Goal: Task Accomplishment & Management: Complete application form

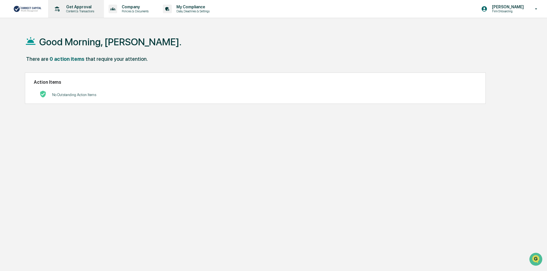
click at [74, 11] on p "Content & Transactions" at bounding box center [80, 11] width 36 height 4
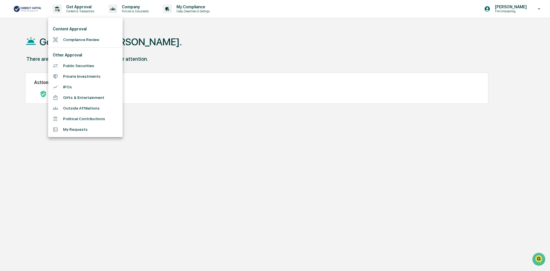
click at [79, 39] on li "Compliance Review" at bounding box center [85, 39] width 74 height 11
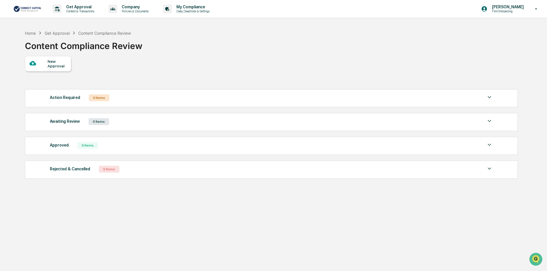
click at [63, 65] on div "New Approval" at bounding box center [57, 63] width 19 height 9
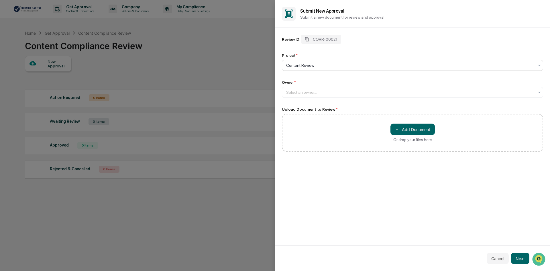
click at [327, 65] on div at bounding box center [410, 65] width 248 height 6
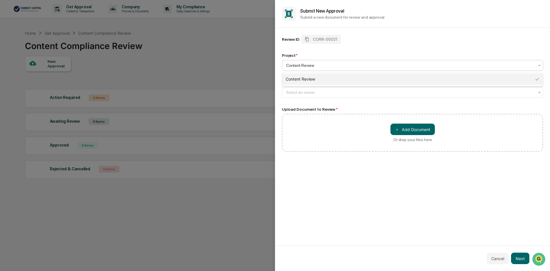
click at [324, 80] on div "Content Review" at bounding box center [412, 78] width 261 height 11
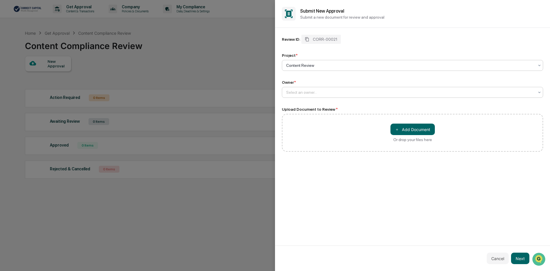
click at [320, 91] on div at bounding box center [410, 92] width 248 height 6
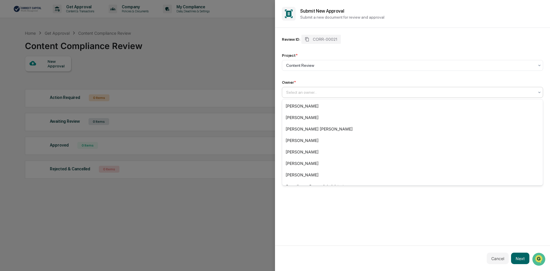
click at [366, 81] on div "Owner *" at bounding box center [412, 82] width 261 height 5
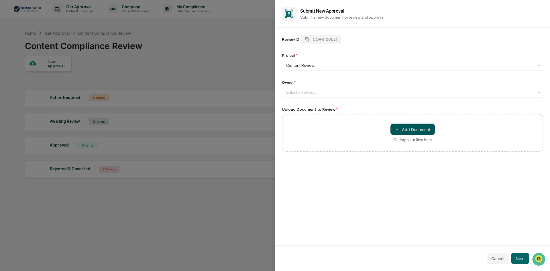
click at [404, 128] on button "＋ Add Document" at bounding box center [412, 128] width 44 height 11
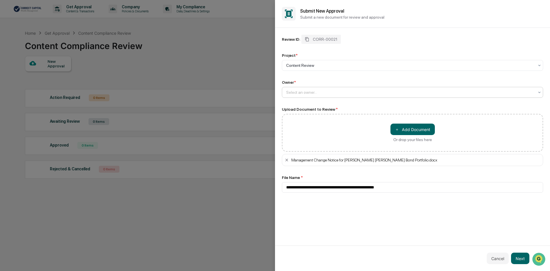
click at [336, 92] on div at bounding box center [410, 92] width 248 height 6
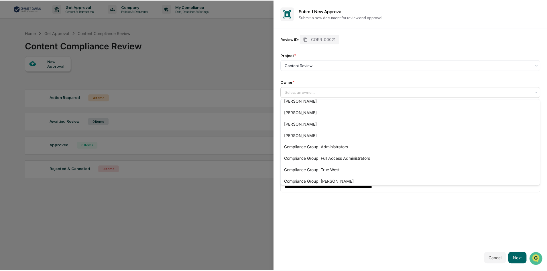
scroll to position [42, 0]
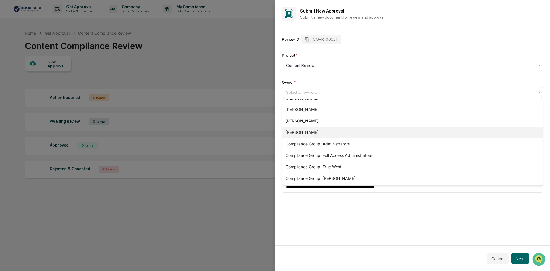
click at [378, 135] on div "[PERSON_NAME]" at bounding box center [412, 132] width 261 height 11
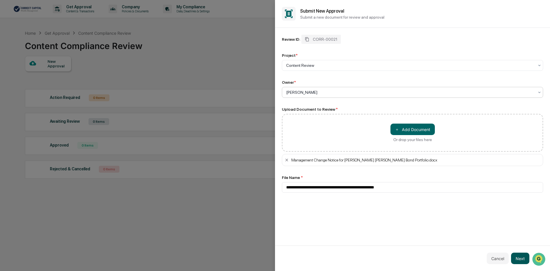
click at [523, 257] on button "Next" at bounding box center [520, 257] width 18 height 11
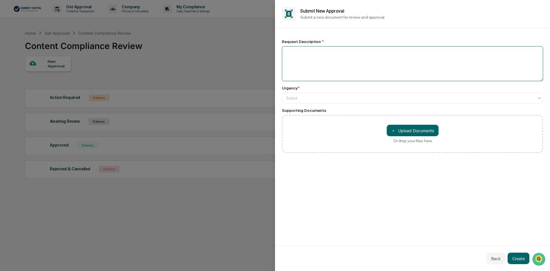
click at [328, 55] on textarea at bounding box center [412, 63] width 261 height 35
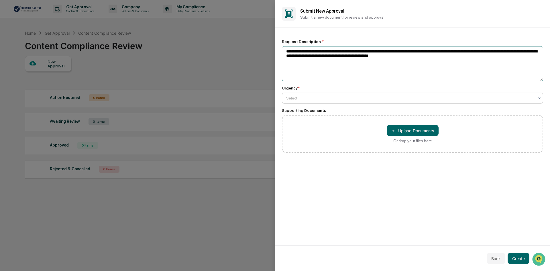
type textarea "**********"
click at [315, 98] on div at bounding box center [410, 98] width 248 height 6
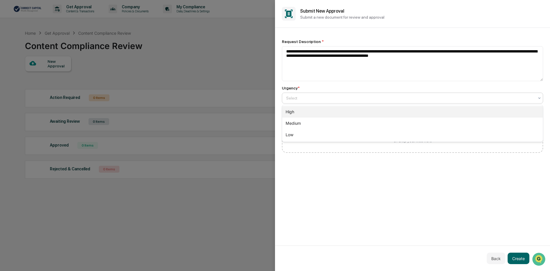
click at [314, 109] on div "High" at bounding box center [412, 111] width 261 height 11
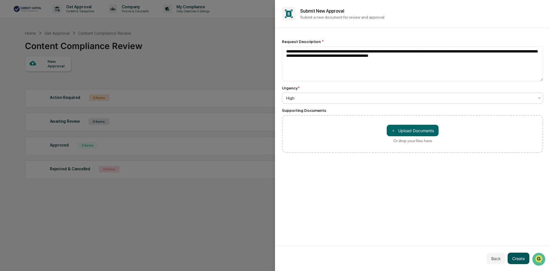
click at [517, 255] on button "Create" at bounding box center [518, 257] width 22 height 11
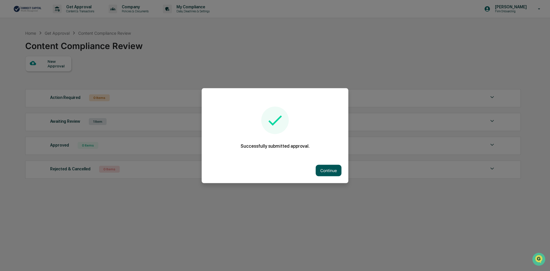
click at [321, 169] on button "Continue" at bounding box center [329, 169] width 26 height 11
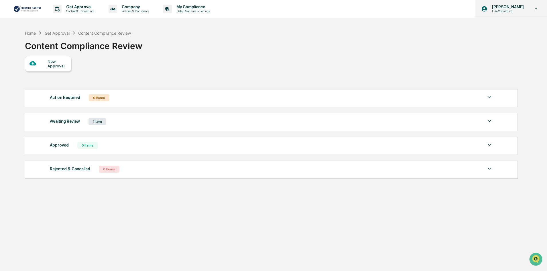
click at [519, 10] on p "Firm Onboarding" at bounding box center [506, 11] width 39 height 4
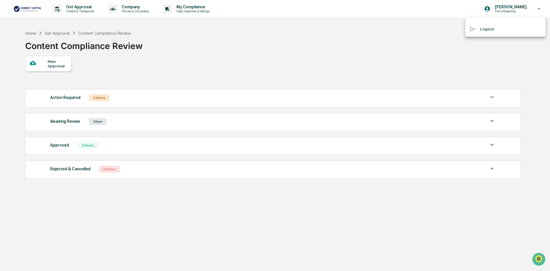
click at [485, 69] on div at bounding box center [275, 135] width 550 height 271
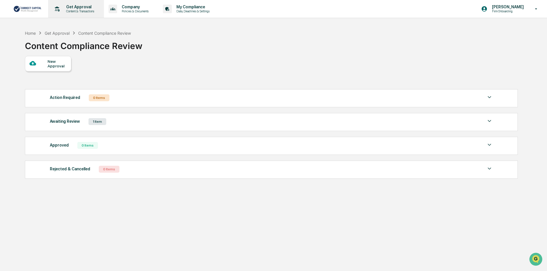
click at [69, 10] on p "Content & Transactions" at bounding box center [80, 11] width 36 height 4
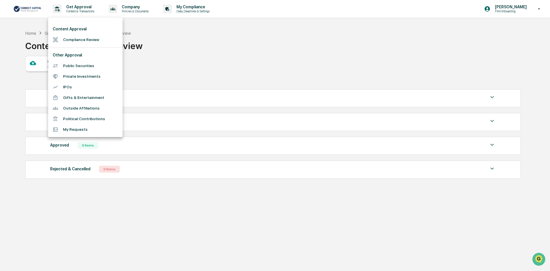
click at [203, 30] on div at bounding box center [275, 135] width 550 height 271
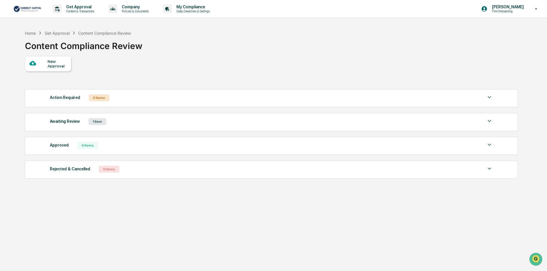
click at [193, 10] on p "Data, Deadlines & Settings" at bounding box center [192, 11] width 41 height 4
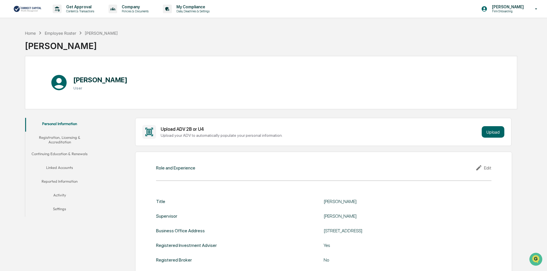
click at [64, 154] on button "Continuing Education & Renewals" at bounding box center [59, 155] width 69 height 14
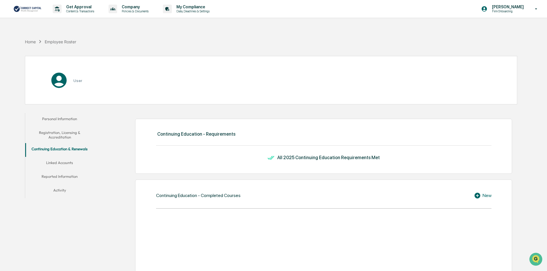
click at [63, 137] on button "Registration, Licensing & Accreditation" at bounding box center [59, 135] width 69 height 16
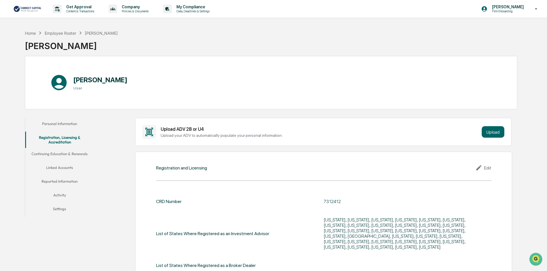
click at [60, 152] on button "Continuing Education & Renewals" at bounding box center [59, 155] width 69 height 14
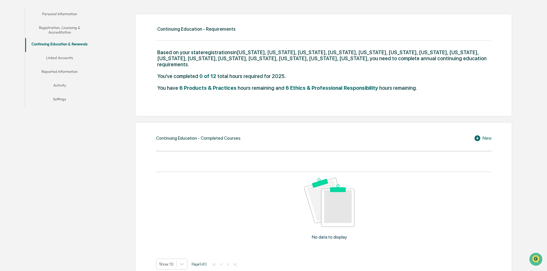
scroll to position [86, 0]
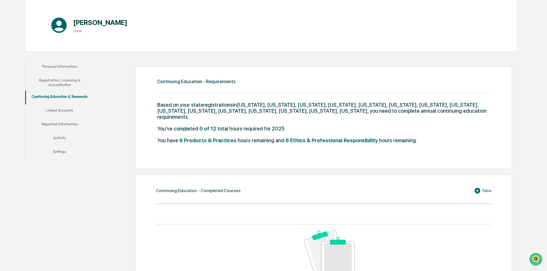
click at [57, 111] on button "Linked Accounts" at bounding box center [59, 111] width 69 height 14
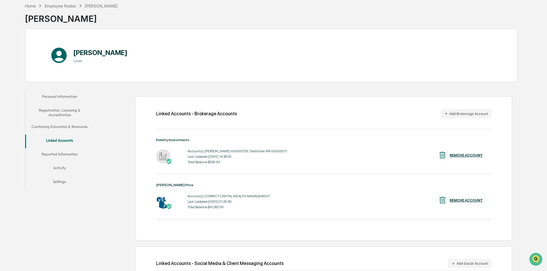
scroll to position [57, 0]
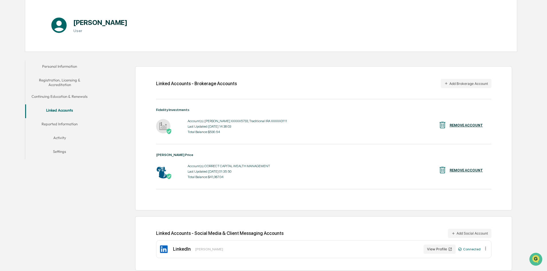
click at [69, 122] on button "Reported Information" at bounding box center [59, 125] width 69 height 14
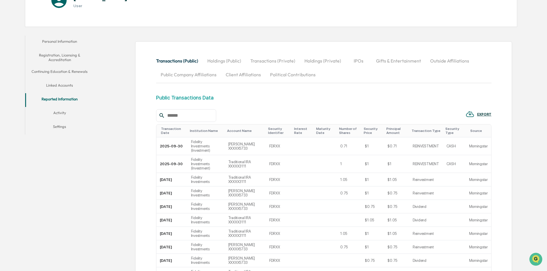
scroll to position [115, 0]
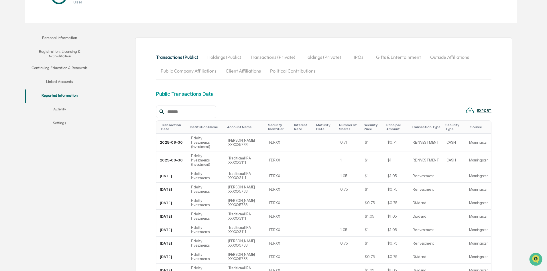
click at [64, 109] on button "Activity" at bounding box center [59, 110] width 69 height 14
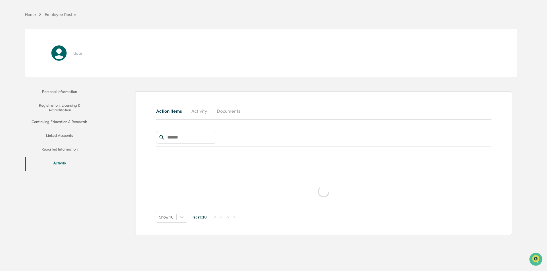
scroll to position [27, 0]
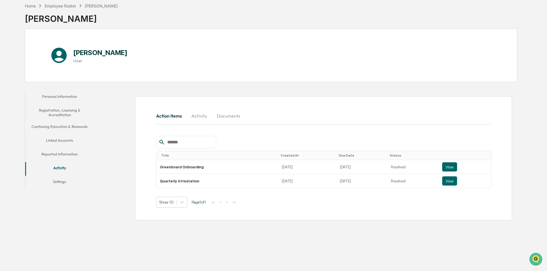
click at [57, 181] on button "Settings" at bounding box center [59, 183] width 69 height 14
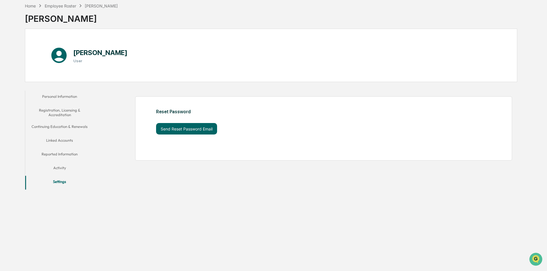
click at [58, 97] on button "Personal Information" at bounding box center [59, 97] width 69 height 14
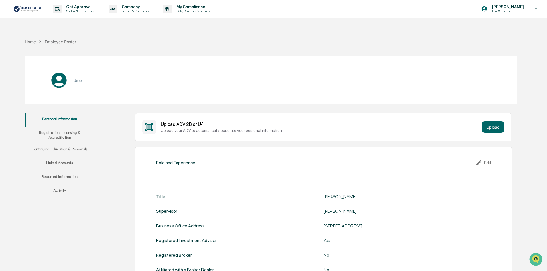
click at [29, 43] on div "Home" at bounding box center [30, 41] width 11 height 5
